Goal: Task Accomplishment & Management: Manage account settings

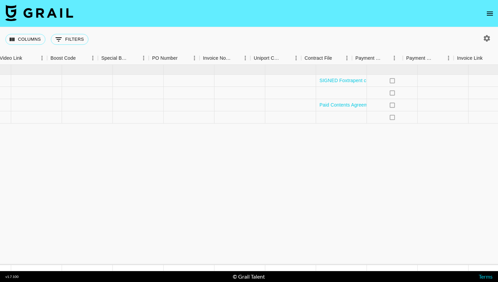
scroll to position [0, 941]
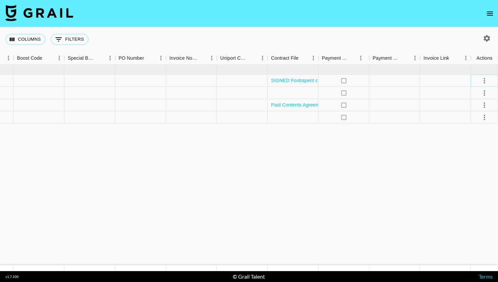
click at [483, 82] on icon "select merge strategy" at bounding box center [485, 81] width 8 height 8
click at [477, 117] on li "Draft Created" at bounding box center [476, 120] width 44 height 12
click at [485, 80] on icon "select merge strategy" at bounding box center [484, 80] width 1 height 5
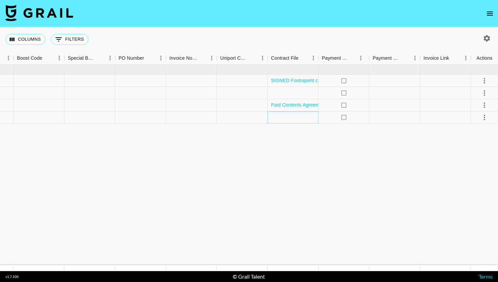
click at [302, 120] on div at bounding box center [293, 117] width 51 height 12
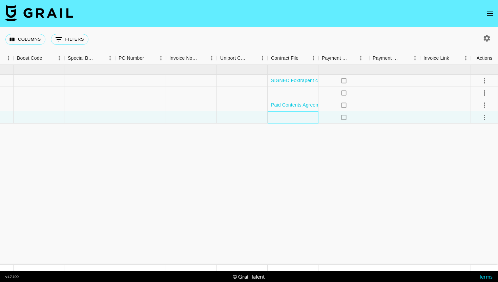
click at [293, 119] on div at bounding box center [293, 117] width 51 height 12
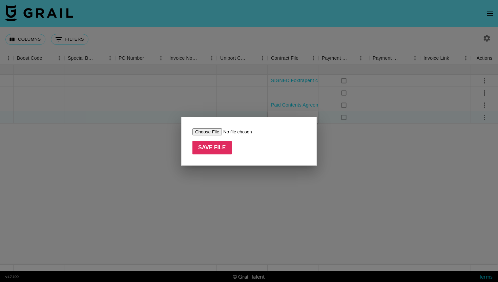
click at [218, 133] on input "file" at bounding box center [236, 131] width 86 height 7
type input "C:\fakepath\SIGNED @logi_lily_Influencer Agreement_cl (1) (1).pdf"
click at [222, 147] on input "Save File" at bounding box center [212, 148] width 39 height 14
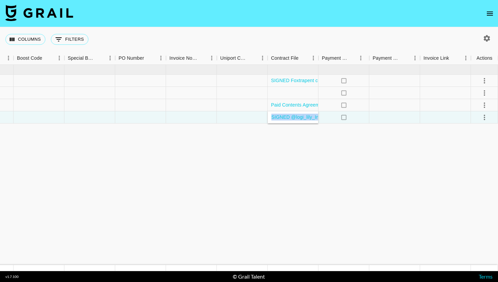
click at [297, 116] on link "SIGNED @logi_lily_Influencer Agreement_cl (1) (1).pdf" at bounding box center [330, 117] width 119 height 7
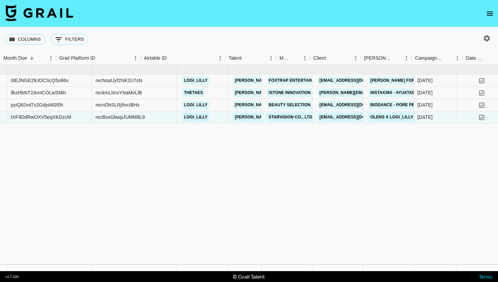
scroll to position [0, 0]
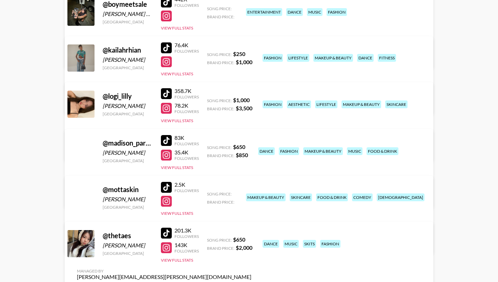
scroll to position [135, 0]
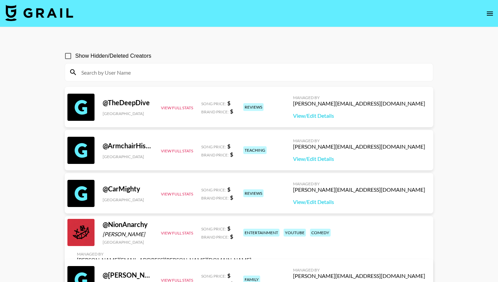
click at [490, 14] on icon "open drawer" at bounding box center [490, 13] width 8 height 8
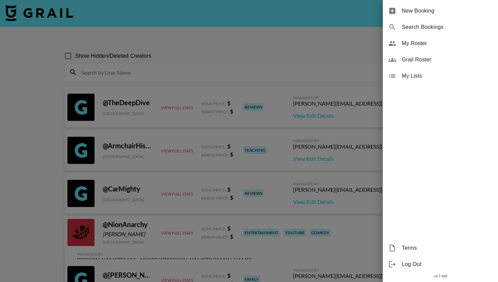
click at [424, 48] on div "My Roster" at bounding box center [440, 43] width 115 height 16
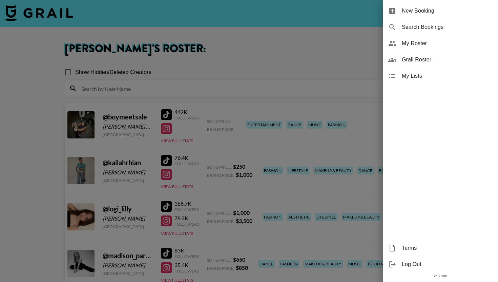
click at [241, 102] on div at bounding box center [249, 141] width 498 height 282
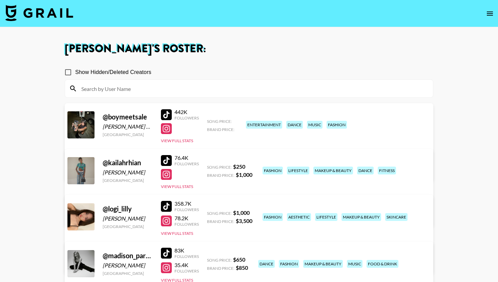
click at [212, 117] on div "Song Price:" at bounding box center [221, 120] width 29 height 7
click at [252, 166] on link "View/Edit Details" at bounding box center [164, 169] width 175 height 7
click at [488, 12] on icon "open drawer" at bounding box center [490, 14] width 6 height 4
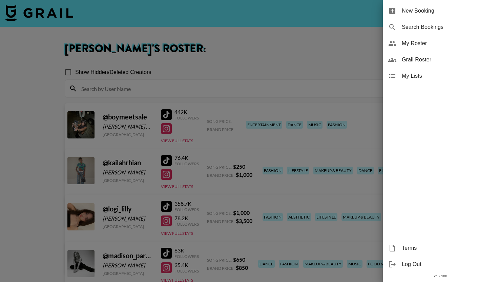
click at [433, 56] on span "Grail Roster" at bounding box center [447, 60] width 91 height 8
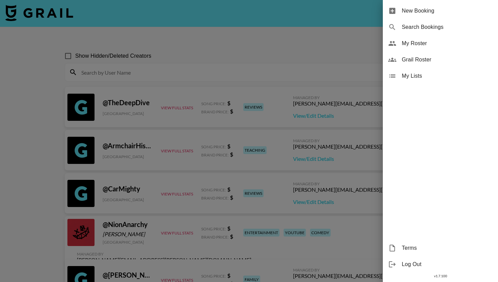
click at [430, 46] on span "My Roster" at bounding box center [447, 43] width 91 height 8
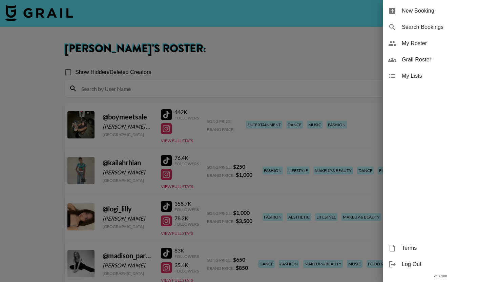
click at [360, 50] on div at bounding box center [249, 141] width 498 height 282
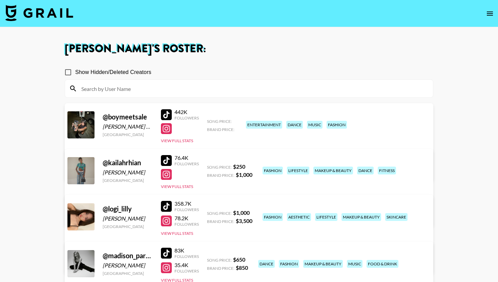
click at [487, 12] on icon "open drawer" at bounding box center [490, 13] width 8 height 8
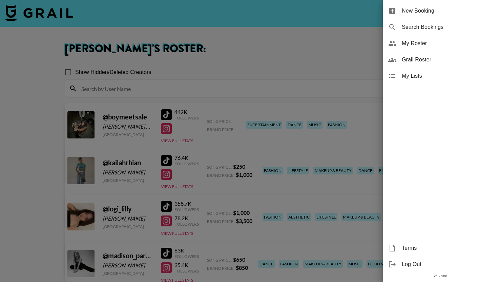
click at [355, 52] on div at bounding box center [249, 141] width 498 height 282
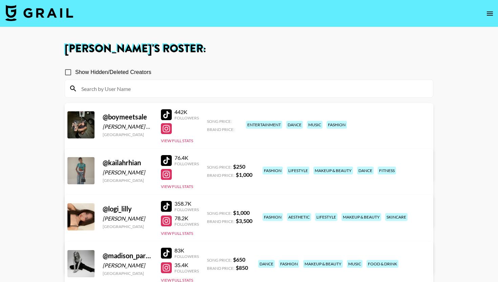
click at [184, 145] on div "@ boymeetsale Alejandra Diaz de Leon United States 442K Followers View Full Sta…" at bounding box center [249, 142] width 369 height 78
click at [188, 137] on div "442K Followers View Full Stats" at bounding box center [180, 125] width 38 height 38
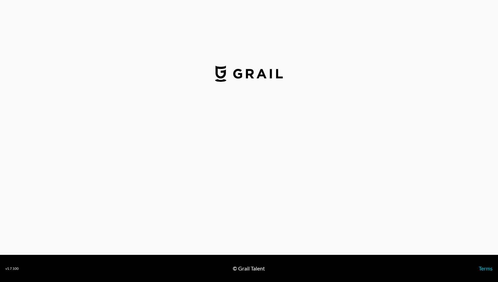
select select "USD"
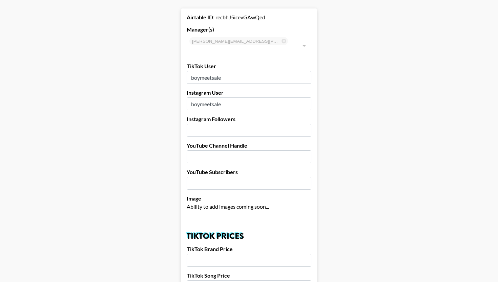
scroll to position [31, 0]
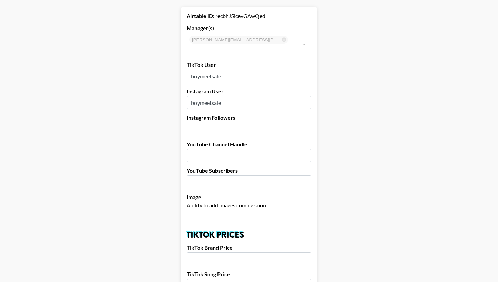
click at [266, 122] on input "number" at bounding box center [249, 128] width 125 height 13
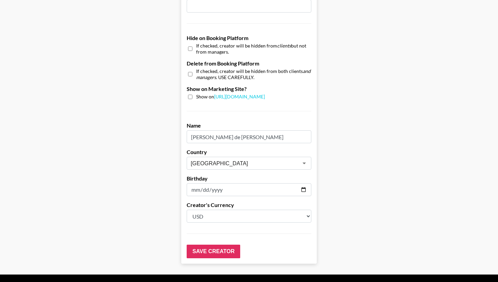
scroll to position [638, 0]
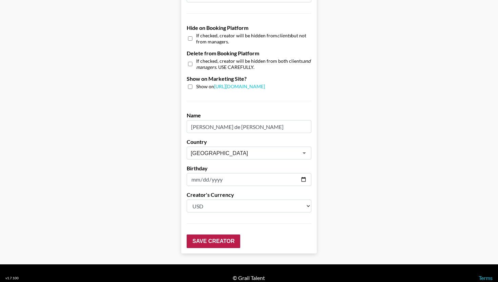
type input "109000"
click at [229, 236] on input "Save Creator" at bounding box center [214, 241] width 54 height 14
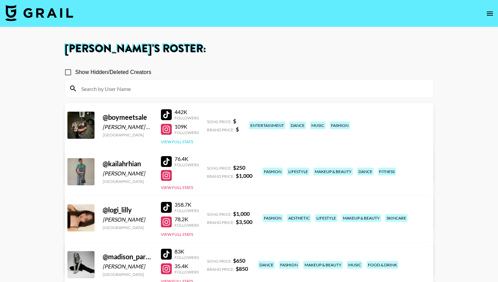
click at [191, 141] on button "View Full Stats" at bounding box center [177, 141] width 32 height 5
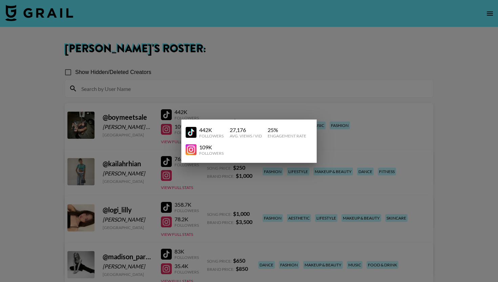
click at [290, 96] on div at bounding box center [249, 141] width 498 height 282
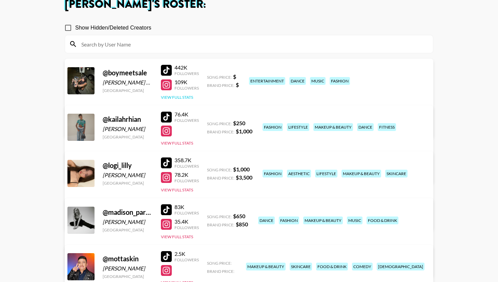
scroll to position [48, 0]
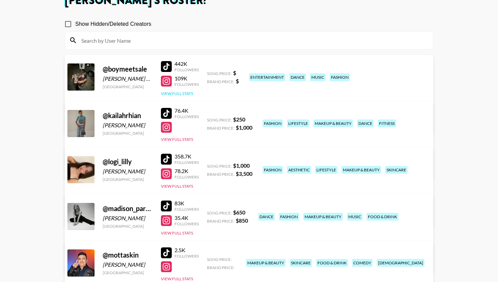
click at [189, 95] on button "View Full Stats" at bounding box center [177, 93] width 32 height 5
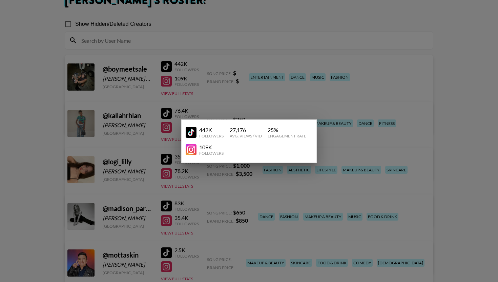
click at [341, 94] on div at bounding box center [249, 141] width 498 height 282
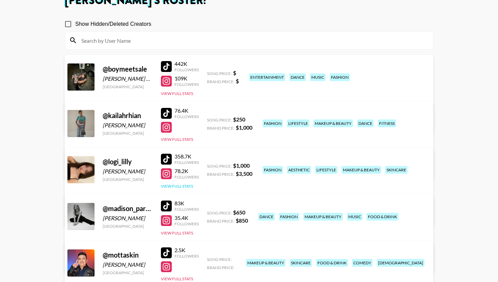
click at [178, 185] on button "View Full Stats" at bounding box center [177, 185] width 32 height 5
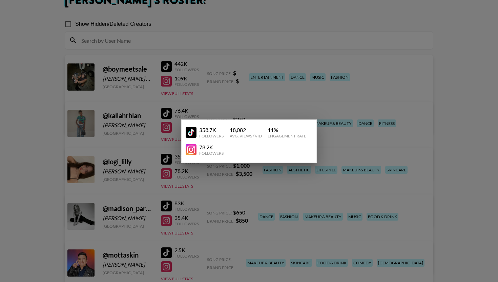
click at [283, 84] on div at bounding box center [249, 141] width 498 height 282
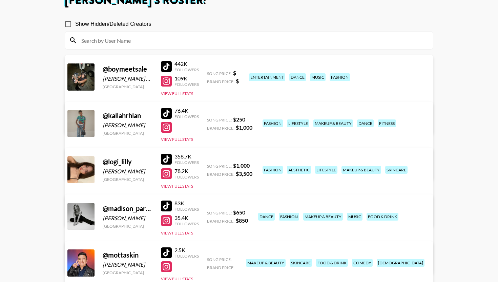
click at [257, 96] on div "Managed By emily.vang@grail-talent.com View/Edit Details" at bounding box center [164, 113] width 185 height 35
click at [252, 119] on link "View/Edit Details" at bounding box center [164, 122] width 175 height 7
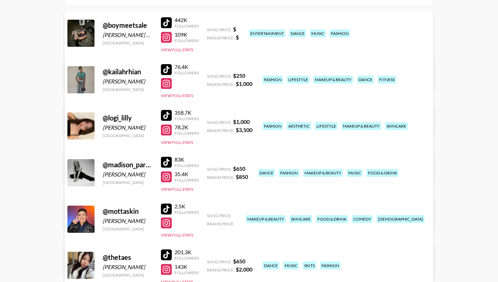
scroll to position [143, 0]
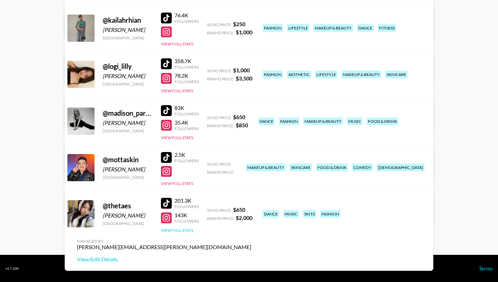
click at [180, 232] on button "View Full Stats" at bounding box center [177, 229] width 32 height 5
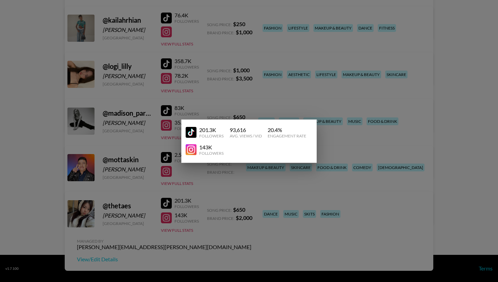
click at [262, 181] on div at bounding box center [249, 141] width 498 height 282
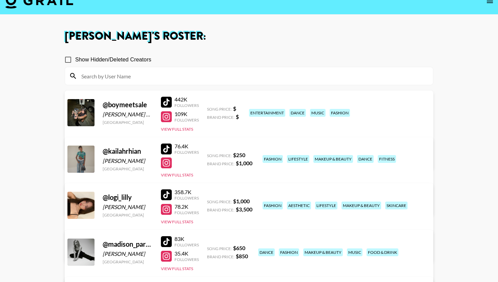
scroll to position [0, 0]
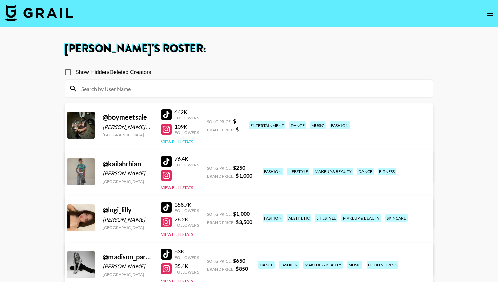
click at [188, 143] on button "View Full Stats" at bounding box center [177, 141] width 32 height 5
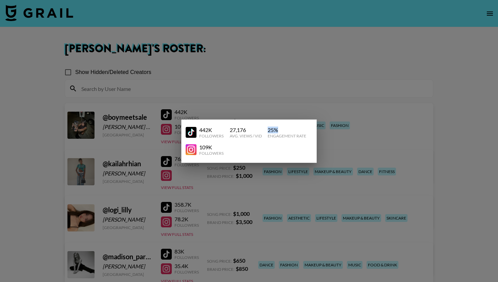
drag, startPoint x: 269, startPoint y: 129, endPoint x: 278, endPoint y: 129, distance: 9.8
click at [278, 129] on div "25 %" at bounding box center [287, 129] width 39 height 7
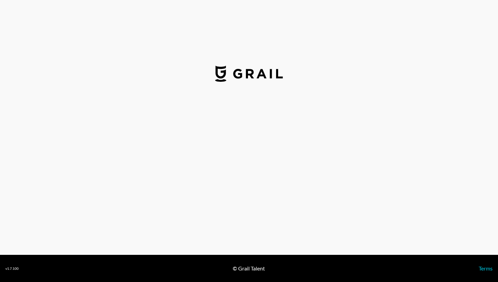
select select "USD"
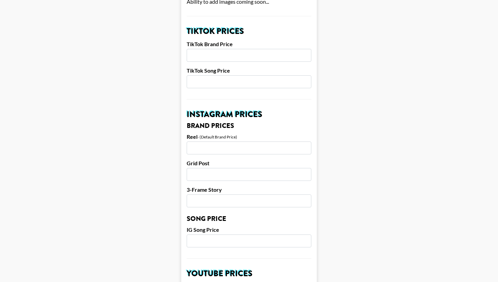
scroll to position [231, 0]
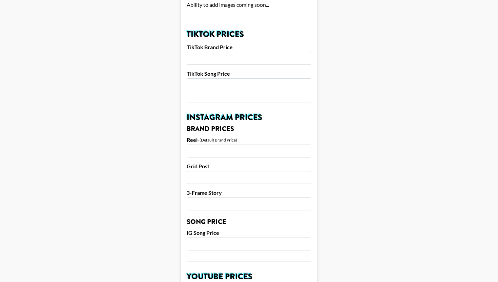
click at [255, 52] on input "number" at bounding box center [249, 58] width 125 height 13
type input "1750"
click at [237, 144] on input "number" at bounding box center [249, 150] width 125 height 13
type input "2000"
click at [343, 106] on main "Airtable ID: recbhJ5icevGAwQed Manager(s) emily.vang@grail-talent.com ​ TikTok …" at bounding box center [249, 233] width 488 height 853
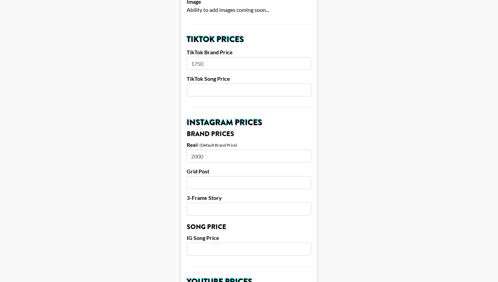
scroll to position [224, 0]
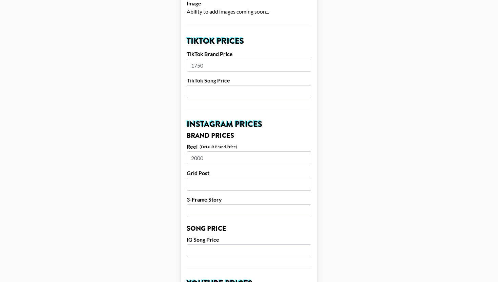
click at [274, 85] on input "number" at bounding box center [249, 91] width 125 height 13
type input "500"
click at [224, 244] on input "number" at bounding box center [249, 250] width 125 height 13
type input "500"
click at [342, 222] on main "Airtable ID: recbhJ5icevGAwQed Manager(s) emily.vang@grail-talent.com ​ TikTok …" at bounding box center [249, 240] width 488 height 853
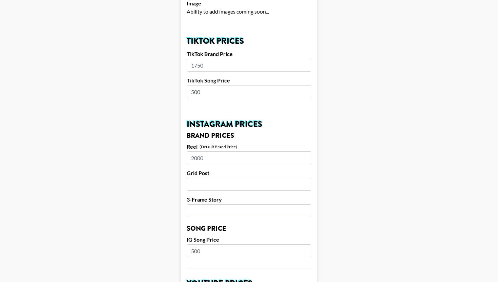
click at [221, 178] on input "number" at bounding box center [249, 184] width 125 height 13
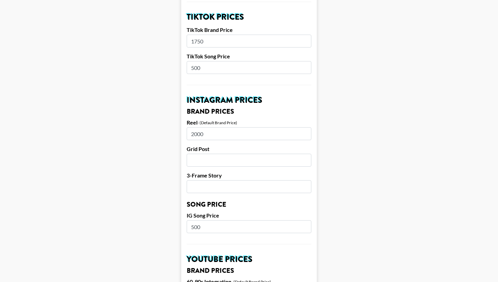
scroll to position [261, 0]
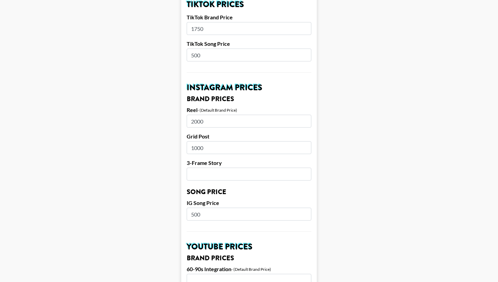
type input "1000"
click at [281, 167] on input "number" at bounding box center [249, 173] width 125 height 13
type input "450"
click at [380, 183] on main "Airtable ID: recbhJ5icevGAwQed Manager(s) emily.vang@grail-talent.com ​ TikTok …" at bounding box center [249, 203] width 488 height 853
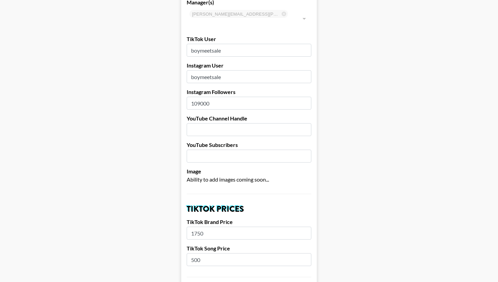
scroll to position [0, 0]
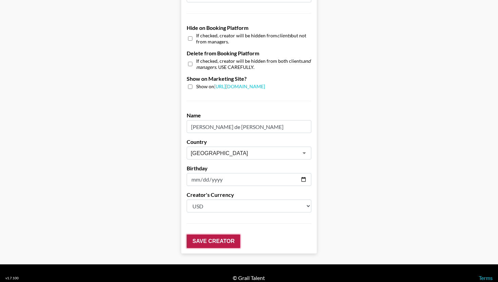
click at [218, 234] on input "Save Creator" at bounding box center [214, 241] width 54 height 14
click at [217, 234] on input "Save Creator" at bounding box center [214, 241] width 54 height 14
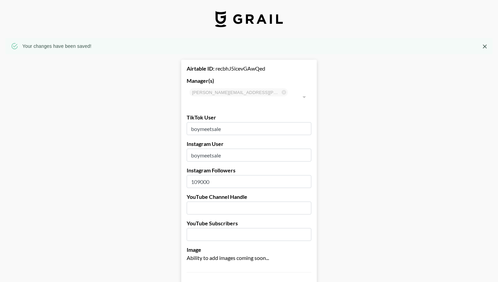
click at [487, 45] on icon "Close" at bounding box center [485, 46] width 7 height 7
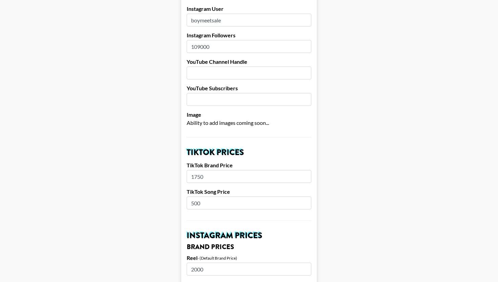
scroll to position [120, 0]
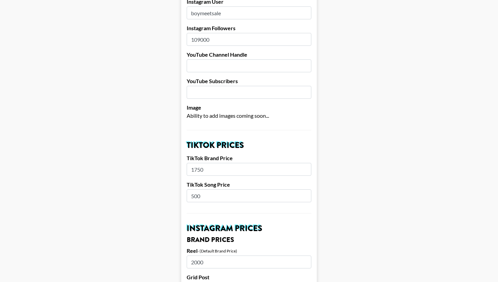
click at [260, 163] on input "1750" at bounding box center [249, 169] width 125 height 13
click at [253, 163] on input "1750" at bounding box center [249, 169] width 125 height 13
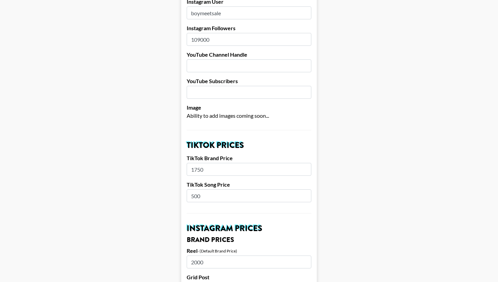
click at [253, 163] on input "1750" at bounding box center [249, 169] width 125 height 13
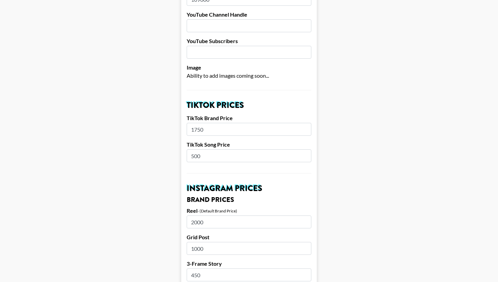
scroll to position [168, 0]
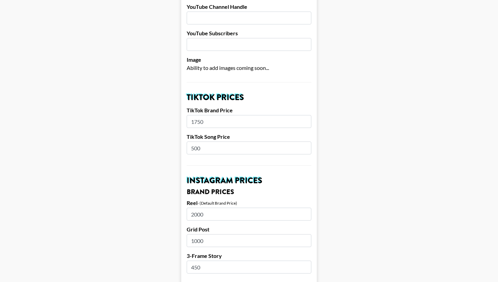
click at [245, 118] on input "1750" at bounding box center [249, 121] width 125 height 13
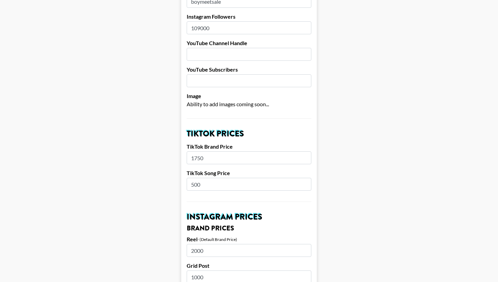
scroll to position [136, 0]
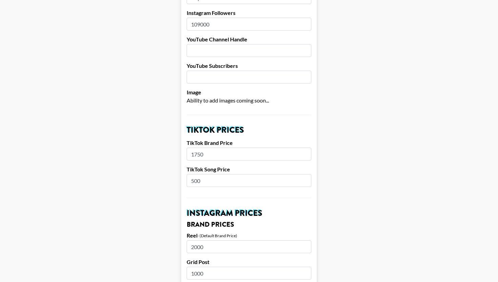
click at [243, 147] on input "1750" at bounding box center [249, 153] width 125 height 13
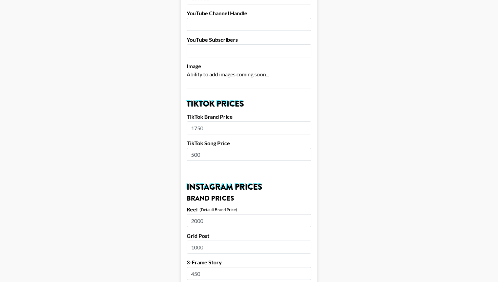
scroll to position [172, 0]
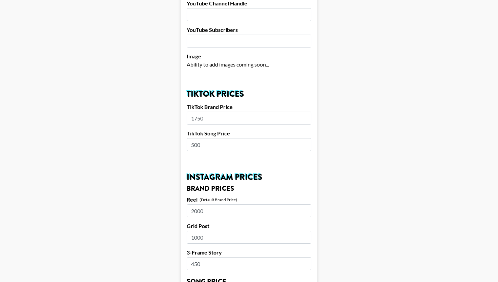
click at [238, 112] on input "1750" at bounding box center [249, 118] width 125 height 13
type input "2100"
click at [215, 138] on input "500" at bounding box center [249, 144] width 125 height 13
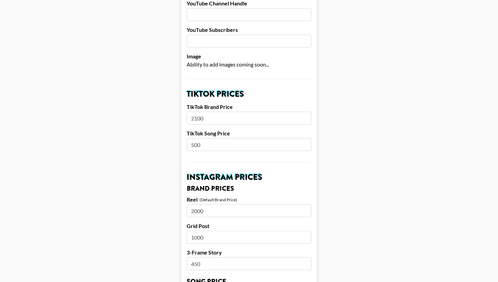
click at [216, 138] on input "500" at bounding box center [249, 144] width 125 height 13
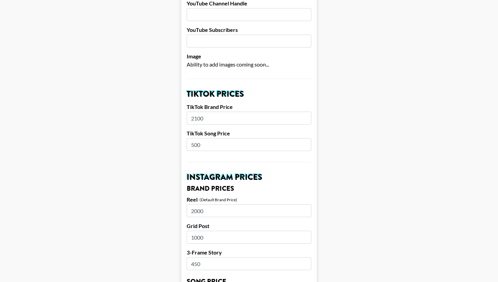
click at [216, 138] on input "500" at bounding box center [249, 144] width 125 height 13
click at [204, 138] on input "500" at bounding box center [249, 144] width 125 height 13
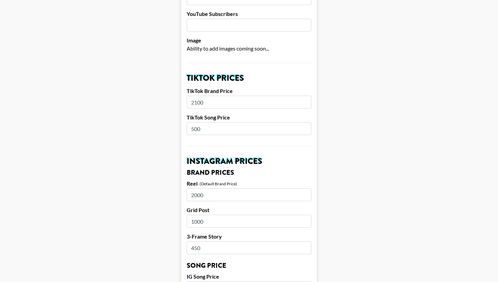
scroll to position [194, 0]
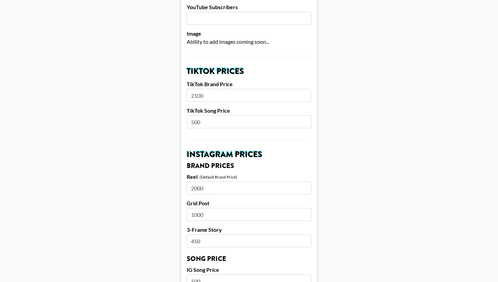
click at [221, 116] on input "500" at bounding box center [249, 121] width 125 height 13
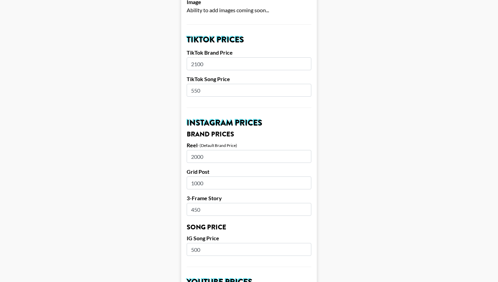
scroll to position [237, 0]
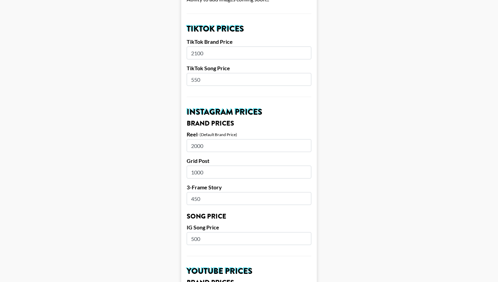
type input "550"
click at [218, 233] on input "500" at bounding box center [249, 238] width 125 height 13
type input "55"
type input "550"
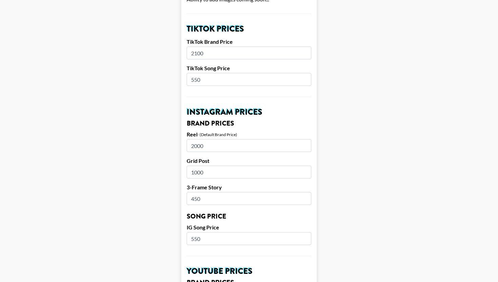
click at [223, 139] on input "2000" at bounding box center [249, 145] width 125 height 13
type input "2500"
click at [236, 165] on input "1000" at bounding box center [249, 171] width 125 height 13
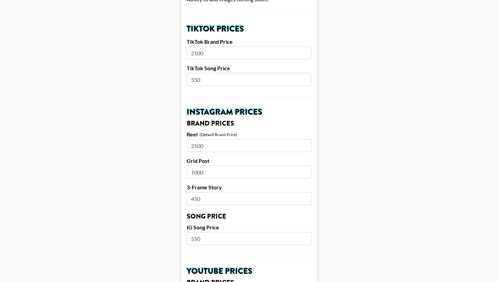
click at [214, 165] on input "1000" at bounding box center [249, 171] width 125 height 13
click at [212, 165] on input "1000" at bounding box center [249, 171] width 125 height 13
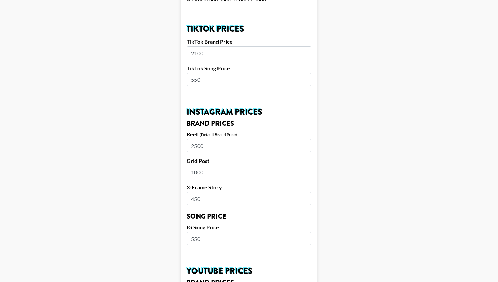
click at [163, 170] on main "Airtable ID: recbhJ5icevGAwQed Manager(s) emily.vang@grail-talent.com ​ TikTok …" at bounding box center [249, 227] width 488 height 853
click at [236, 192] on input "450" at bounding box center [249, 198] width 125 height 13
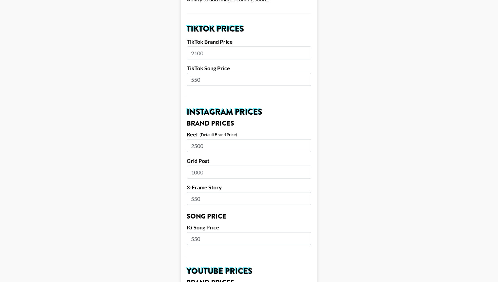
type input "550"
click at [403, 128] on main "Airtable ID: recbhJ5icevGAwQed Manager(s) emily.vang@grail-talent.com ​ TikTok …" at bounding box center [249, 227] width 488 height 853
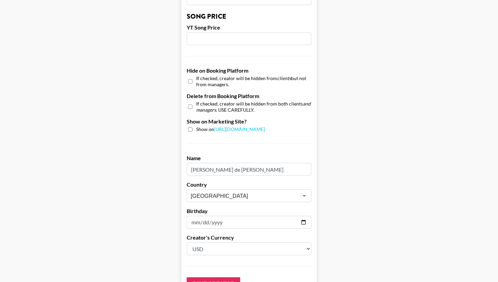
scroll to position [638, 0]
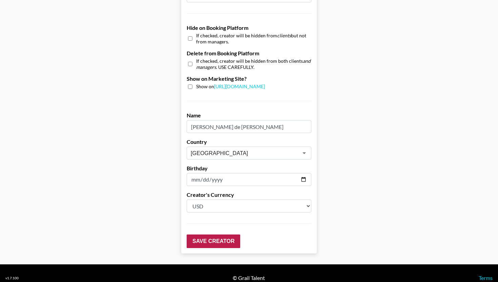
click at [213, 234] on input "Save Creator" at bounding box center [214, 241] width 54 height 14
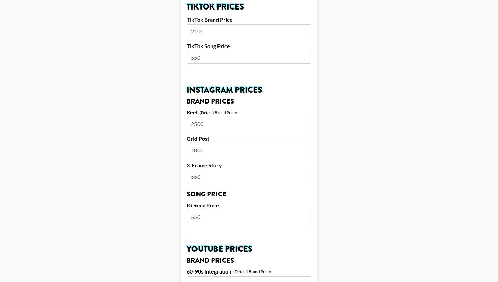
scroll to position [0, 0]
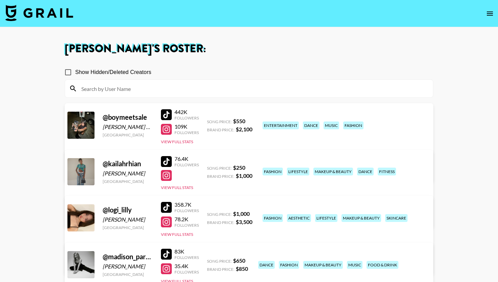
click at [485, 14] on button "open drawer" at bounding box center [490, 14] width 14 height 14
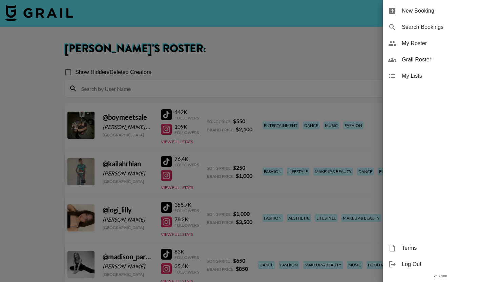
click at [333, 41] on div at bounding box center [249, 141] width 498 height 282
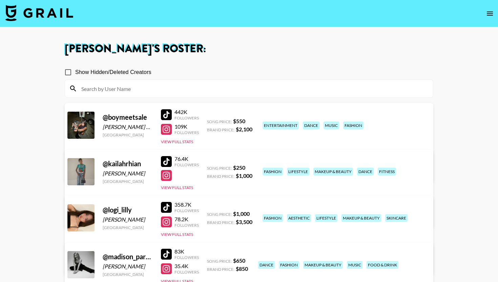
click at [490, 13] on icon "open drawer" at bounding box center [490, 14] width 6 height 4
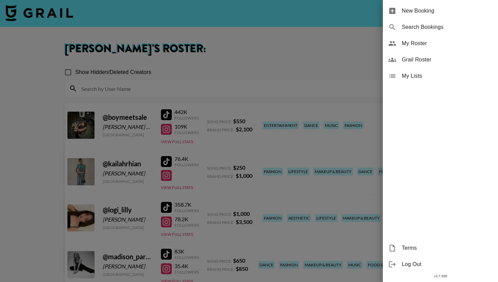
click at [342, 47] on div at bounding box center [249, 141] width 498 height 282
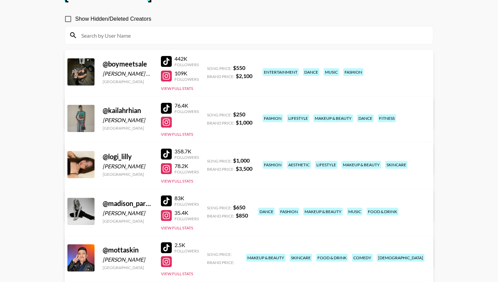
scroll to position [36, 0]
